Goal: Task Accomplishment & Management: Complete application form

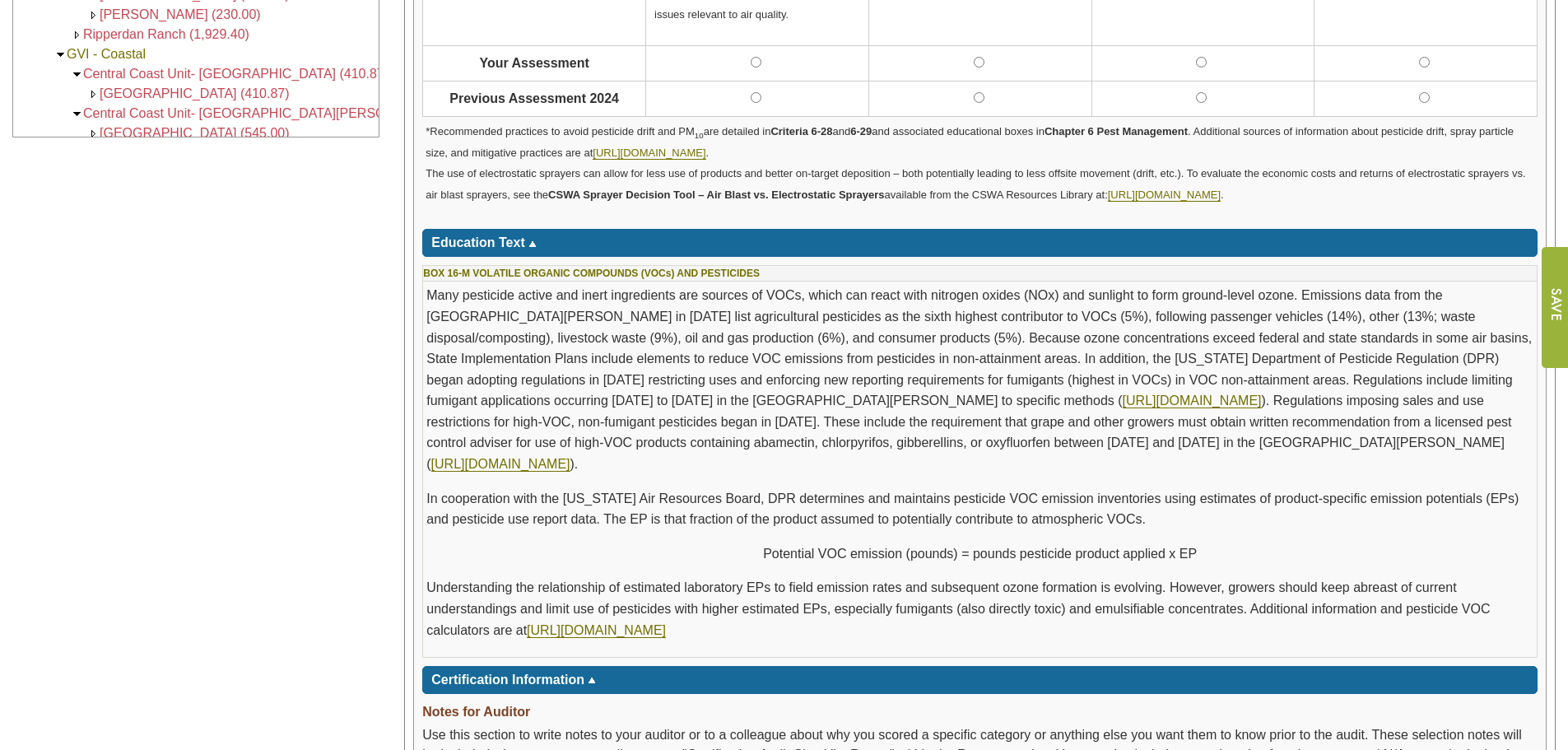
scroll to position [398, 0]
click at [1151, 322] on p "Many pesticide active and inert ingredients are sources of VOCs, which can reac…" at bounding box center [979, 379] width 1107 height 190
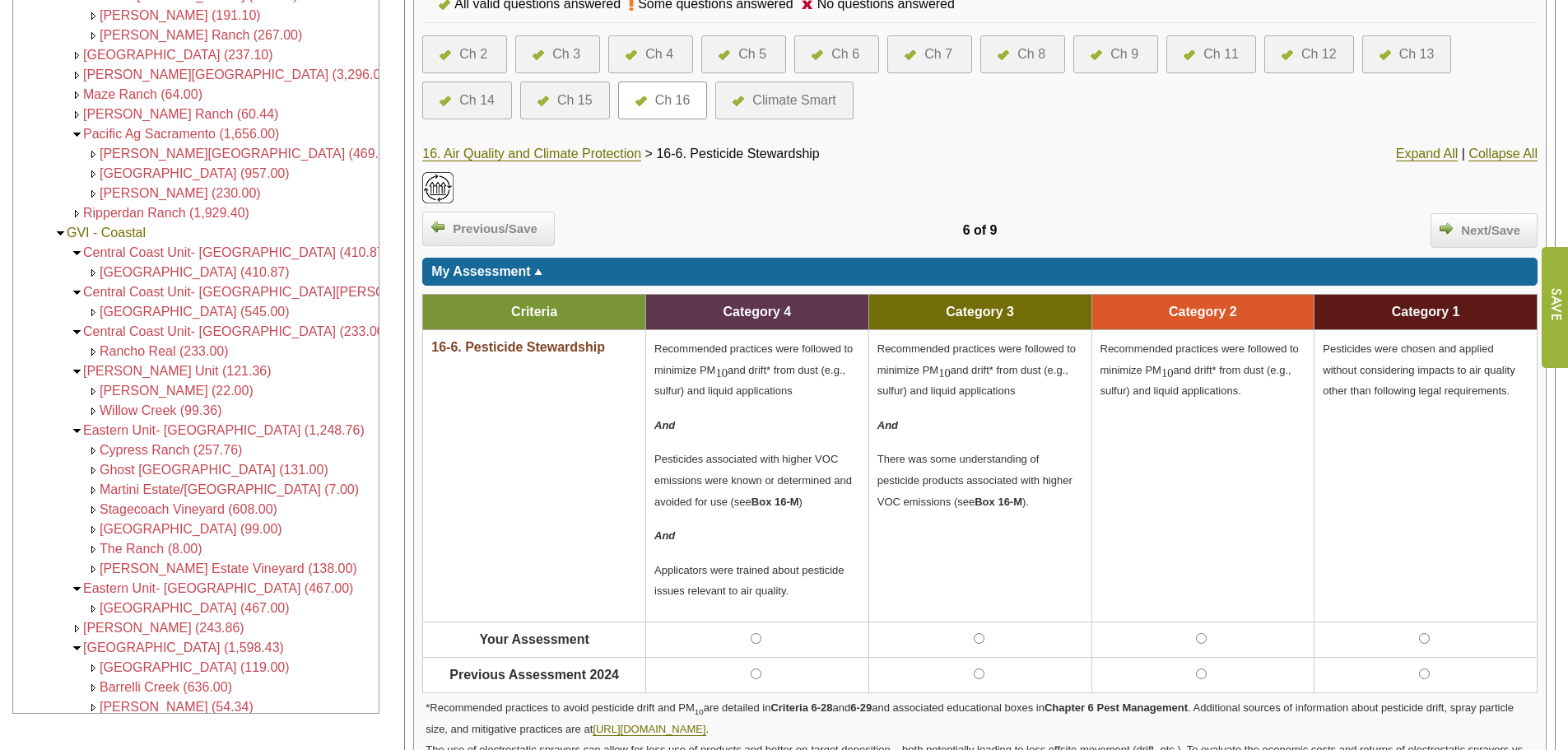
scroll to position [0, 0]
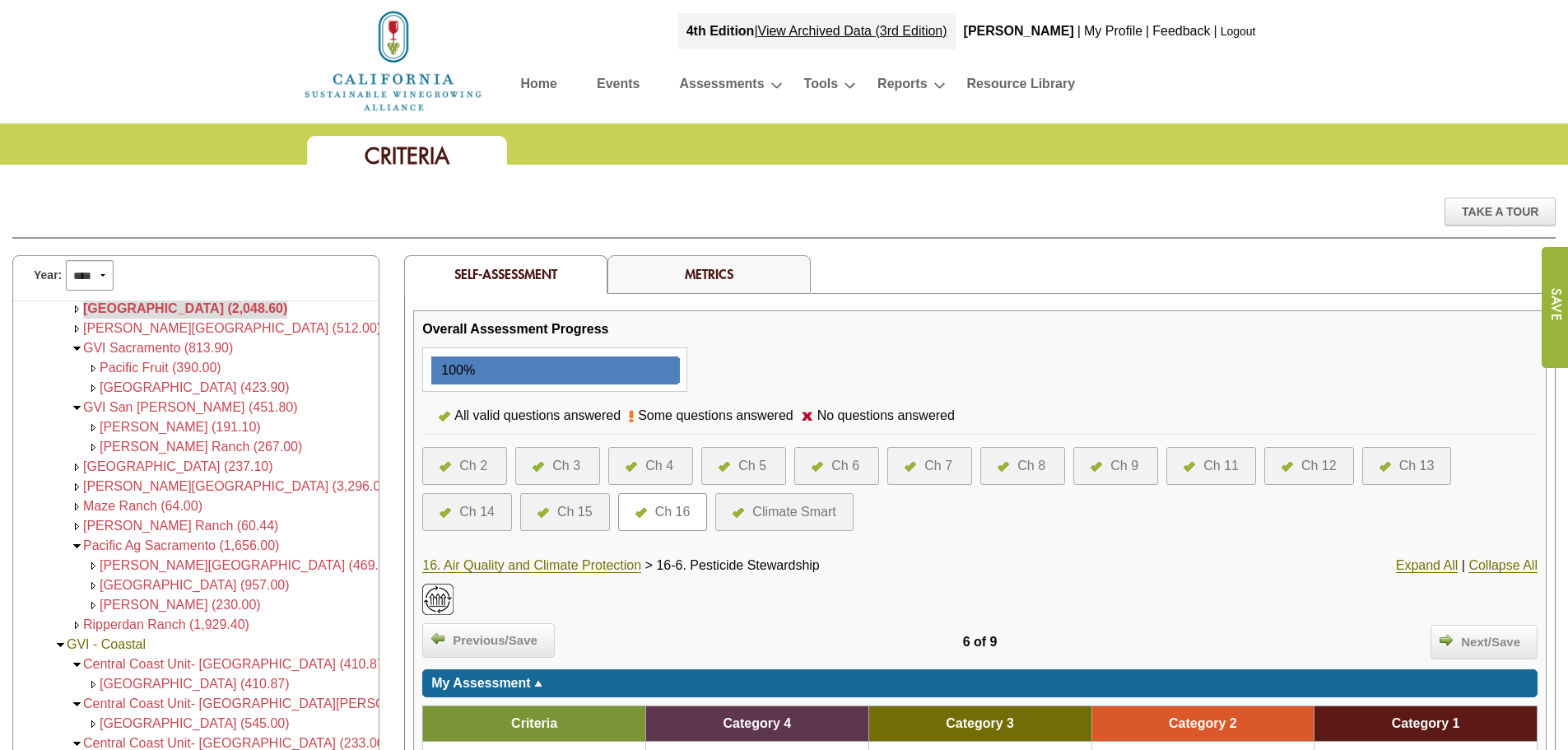
click at [1230, 36] on link "Logout" at bounding box center [1238, 32] width 35 height 13
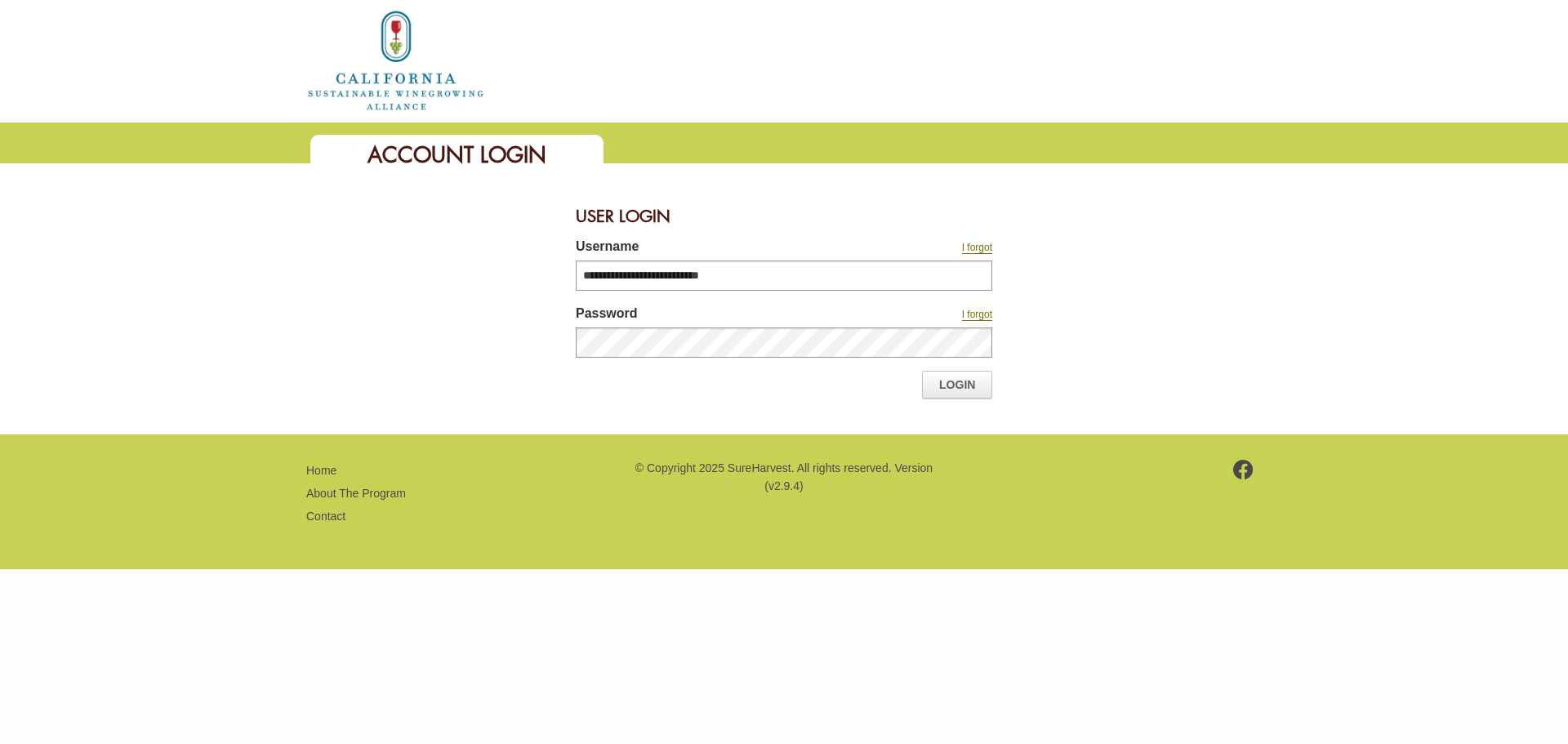
type input "**********"
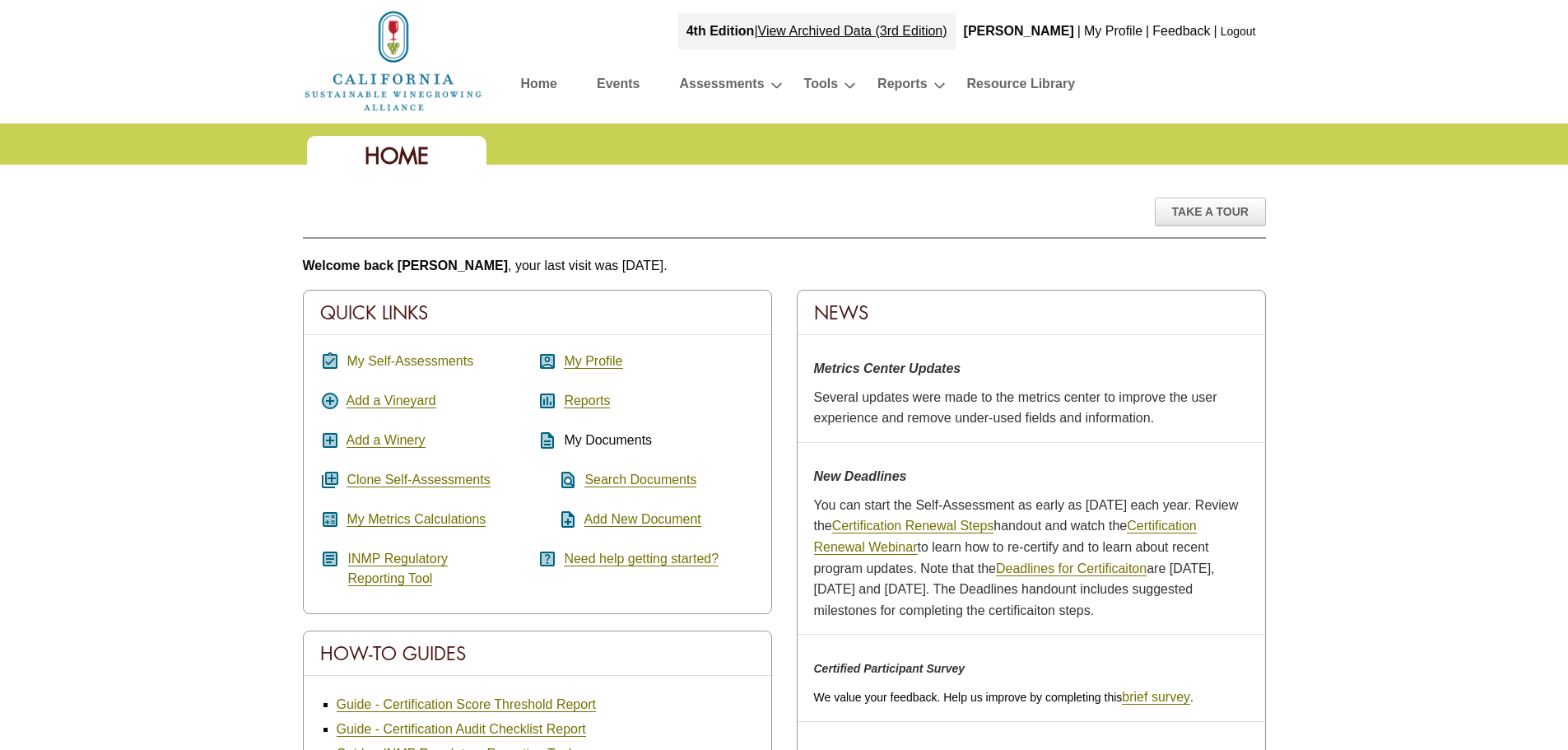
click at [414, 364] on link "My Self-Assessments" at bounding box center [410, 362] width 127 height 15
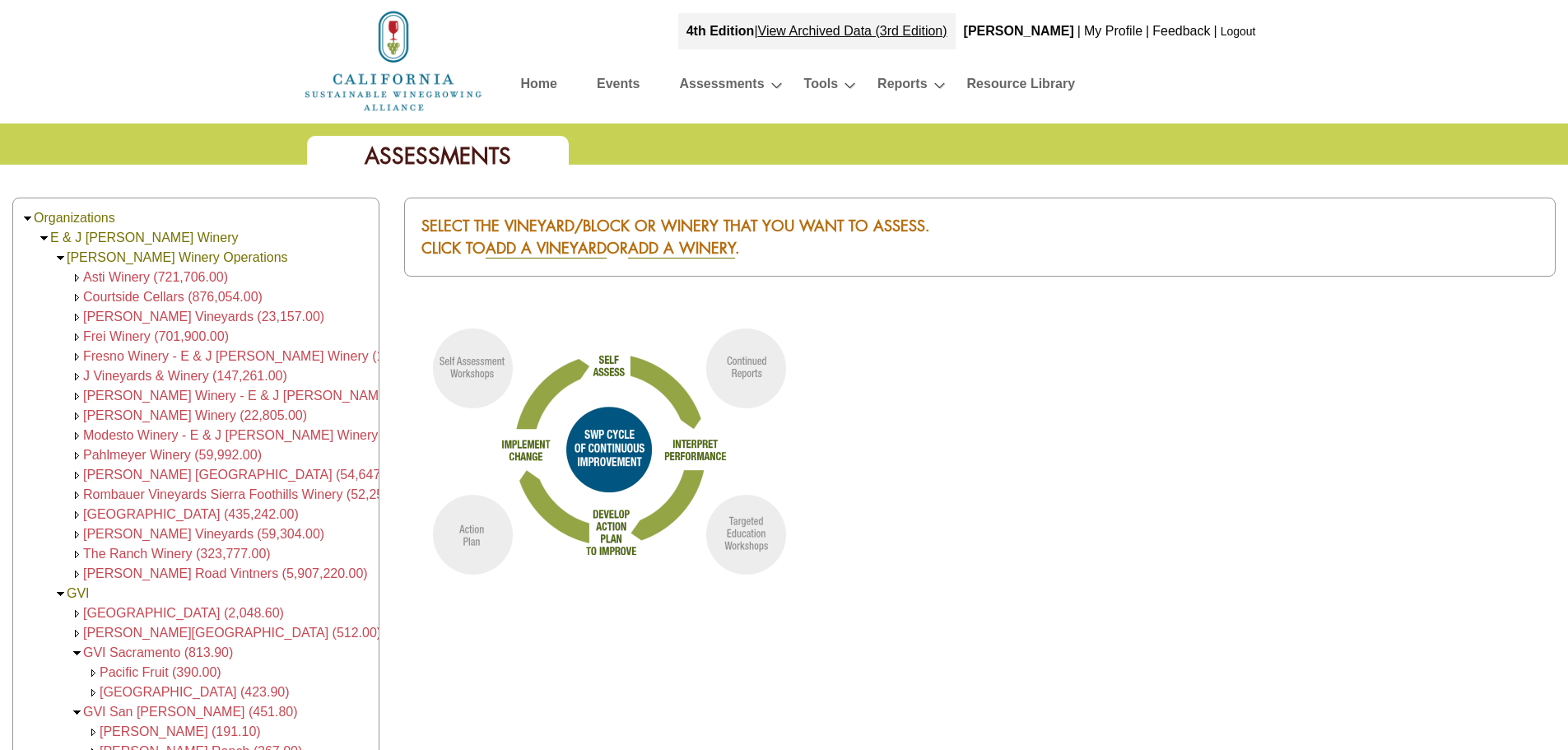
click at [152, 267] on td "Asti Winery (721,706.00)" at bounding box center [155, 277] width 145 height 20
click at [134, 276] on span "Asti Winery (721,706.00)" at bounding box center [155, 276] width 145 height 14
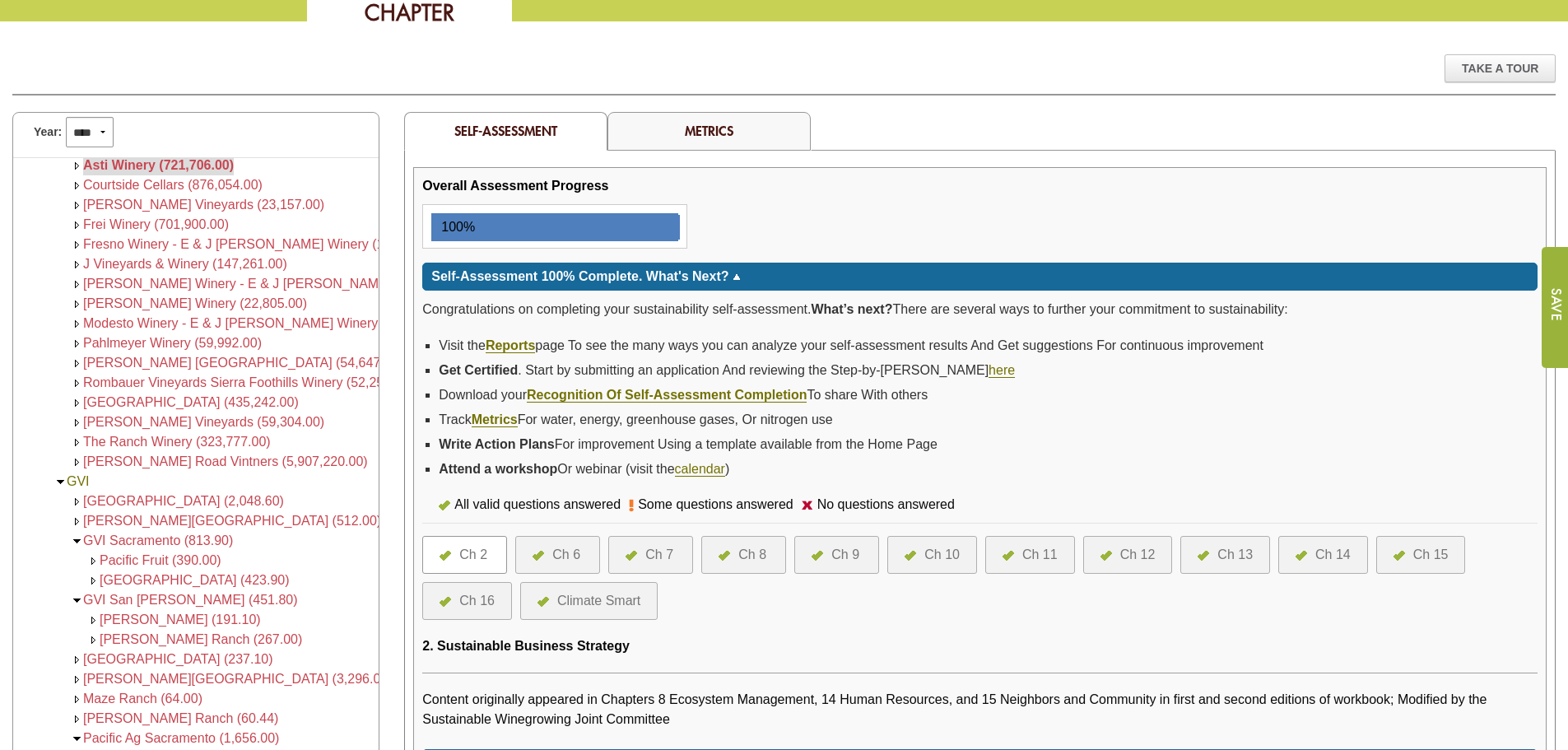
scroll to position [329, 0]
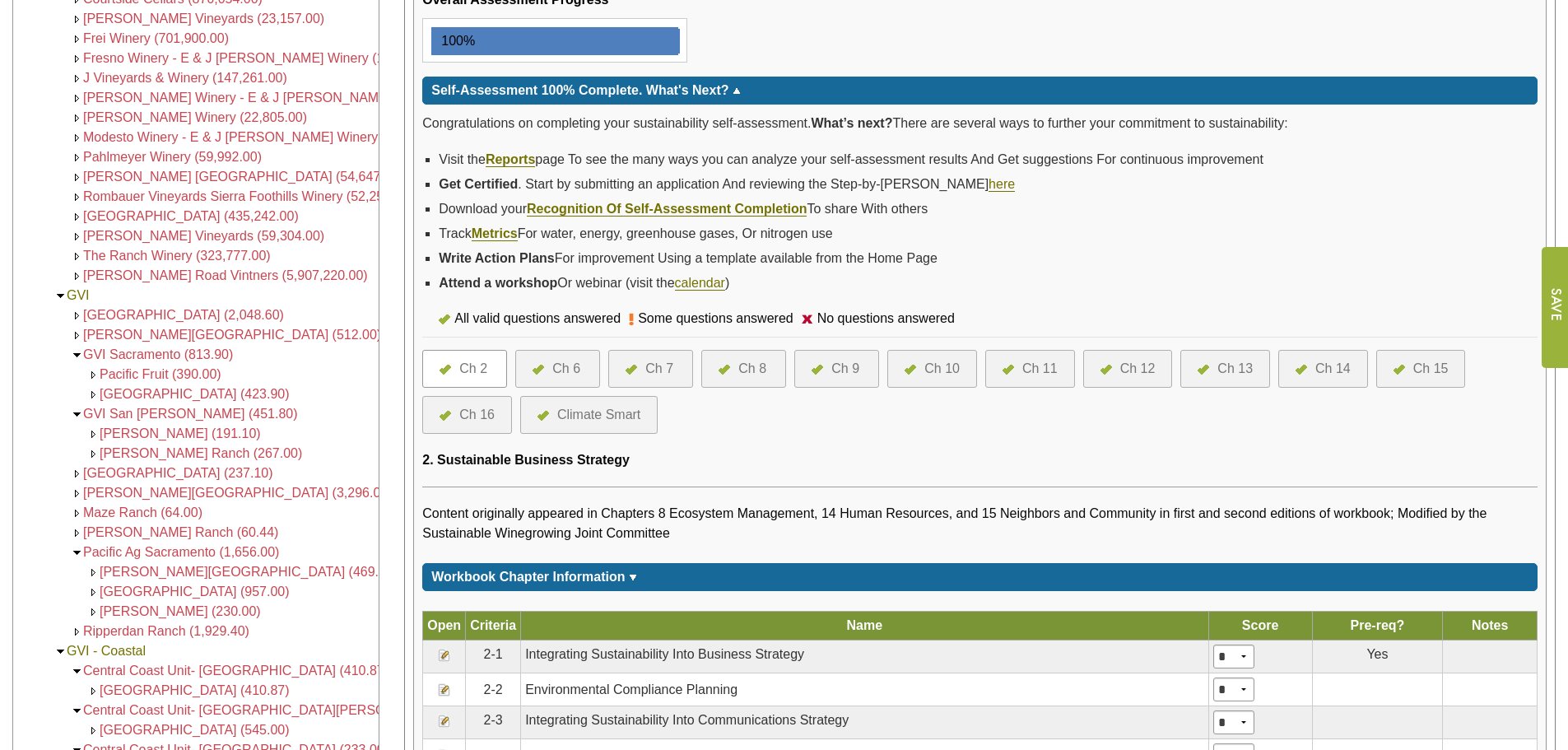
click at [473, 416] on div "Ch 16" at bounding box center [477, 415] width 35 height 20
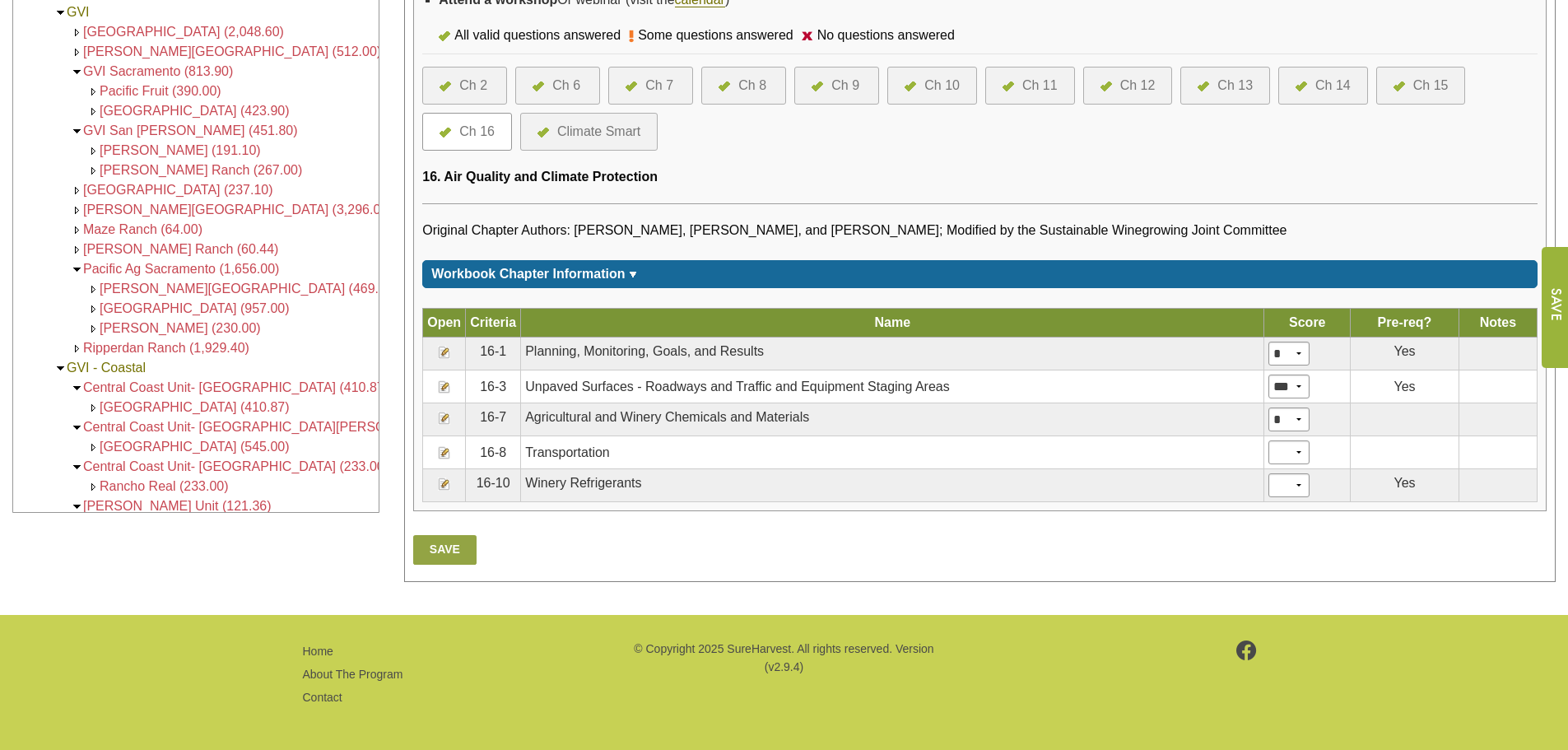
scroll to position [613, 0]
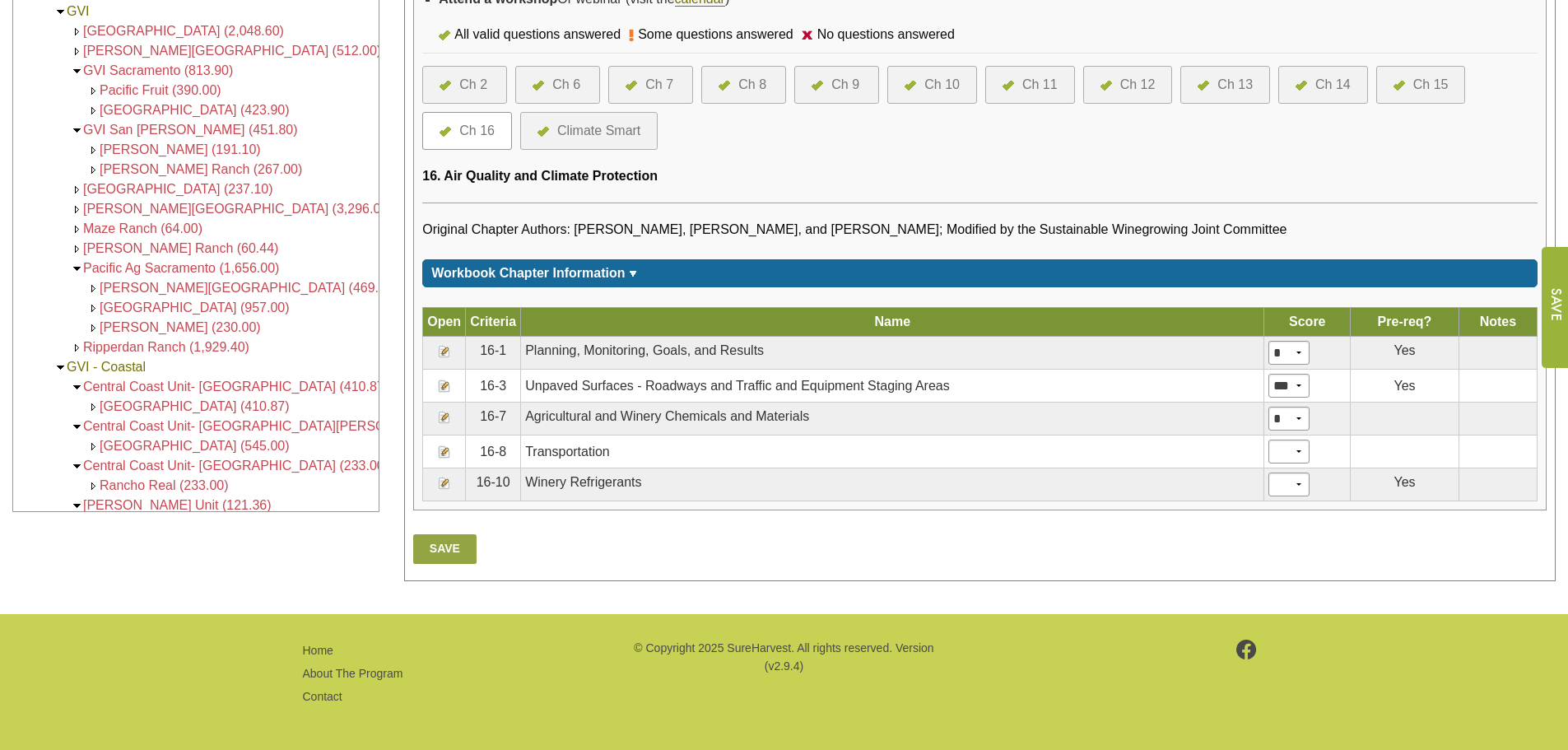
click at [450, 419] on img at bounding box center [444, 418] width 13 height 13
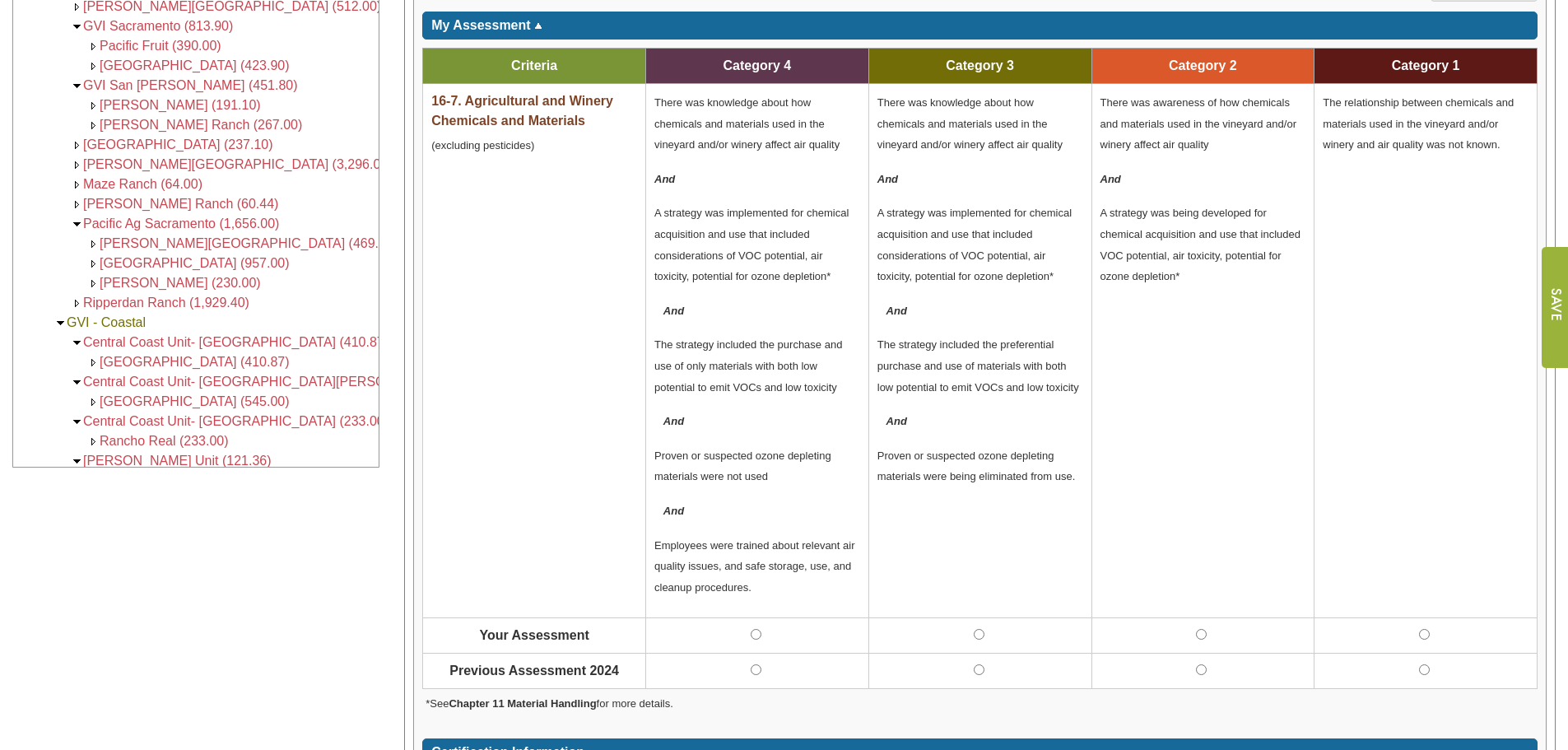
scroll to position [658, 0]
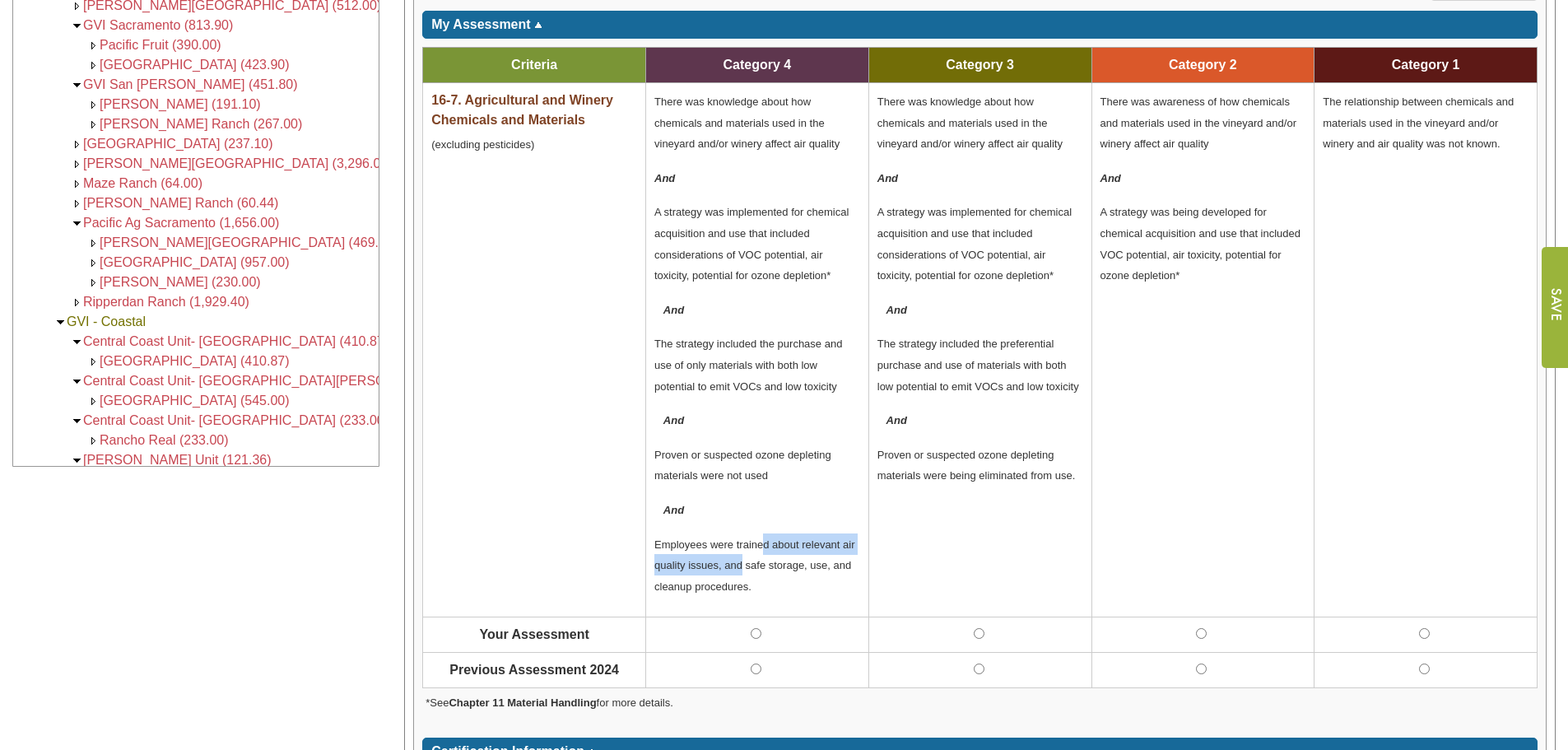
drag, startPoint x: 763, startPoint y: 545, endPoint x: 740, endPoint y: 564, distance: 29.8
click at [740, 564] on span "Employees were trained about relevant air quality issues, and safe storage, use…" at bounding box center [754, 565] width 200 height 54
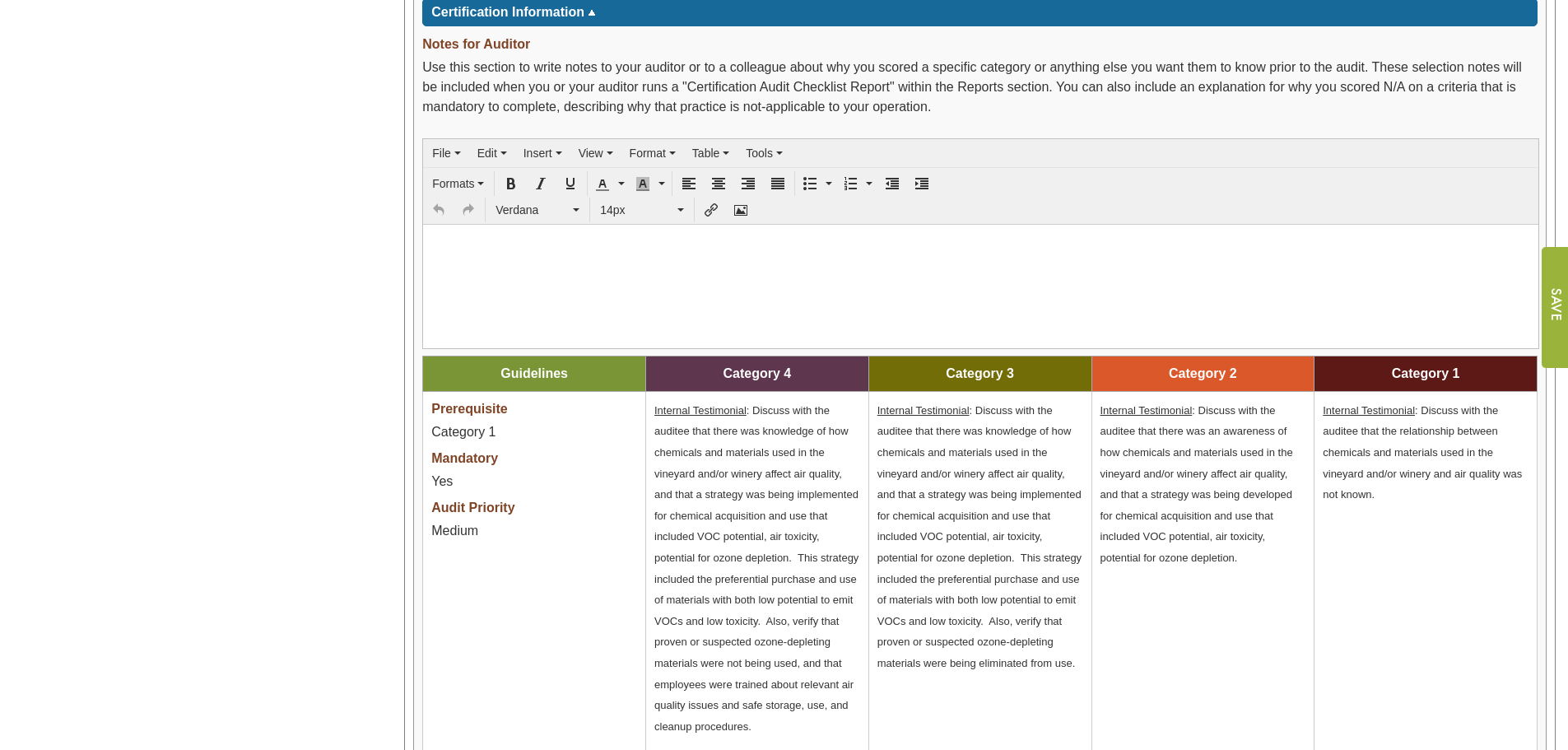
scroll to position [1399, 0]
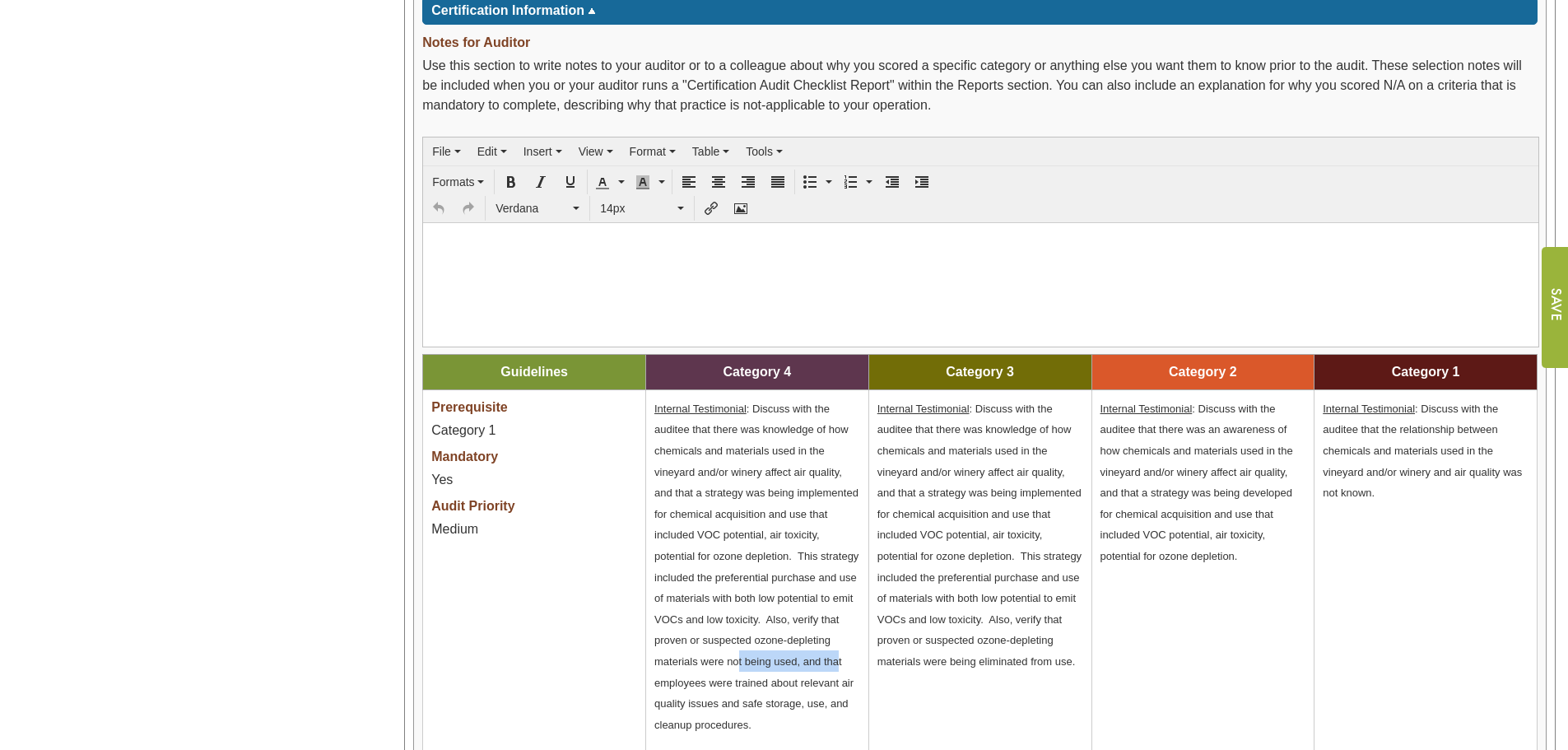
drag, startPoint x: 760, startPoint y: 652, endPoint x: 837, endPoint y: 662, distance: 77.6
click at [837, 662] on span "Internal Testimonial : Discuss with the auditee that there was knowledge of how…" at bounding box center [756, 566] width 204 height 328
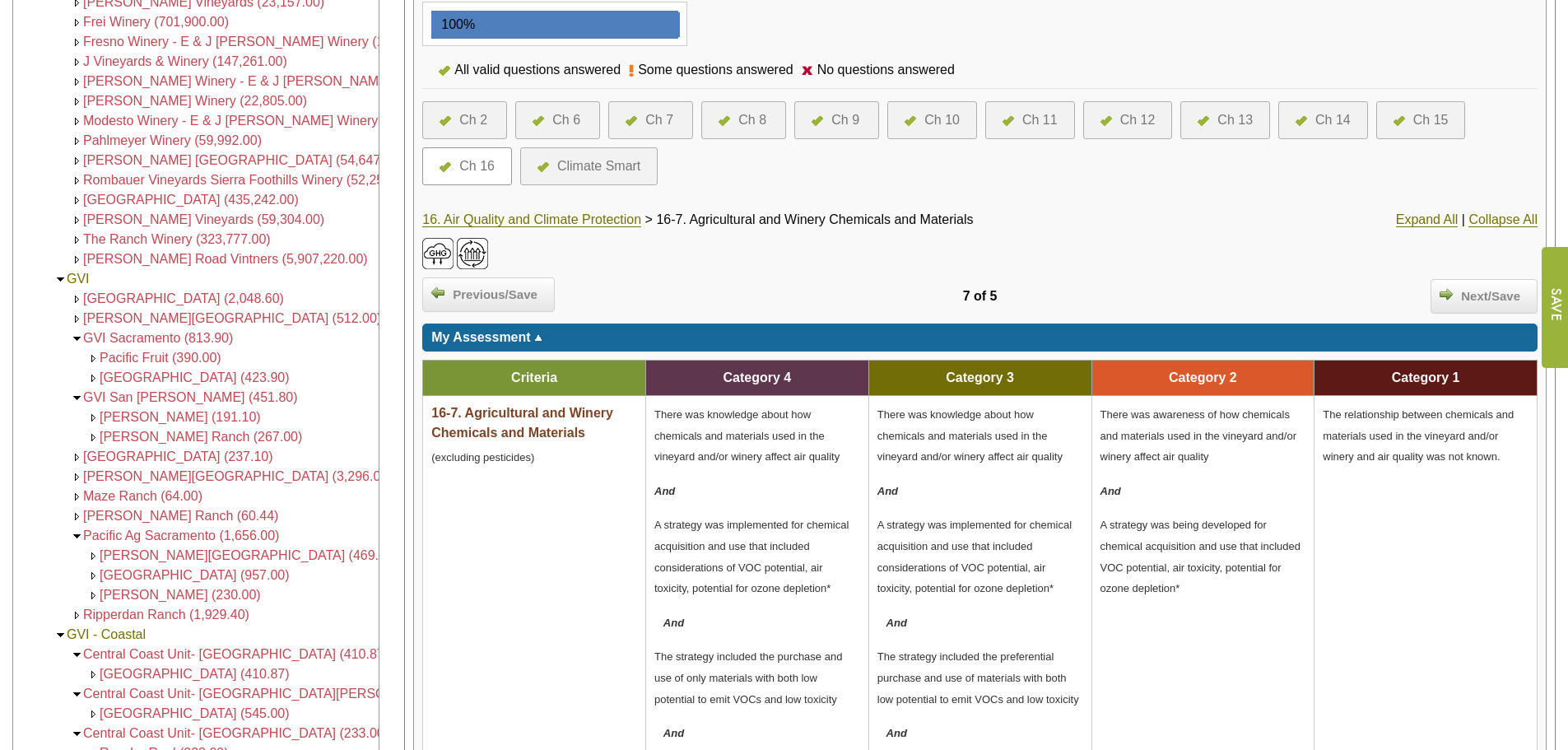
scroll to position [165, 0]
